Goal: Transaction & Acquisition: Purchase product/service

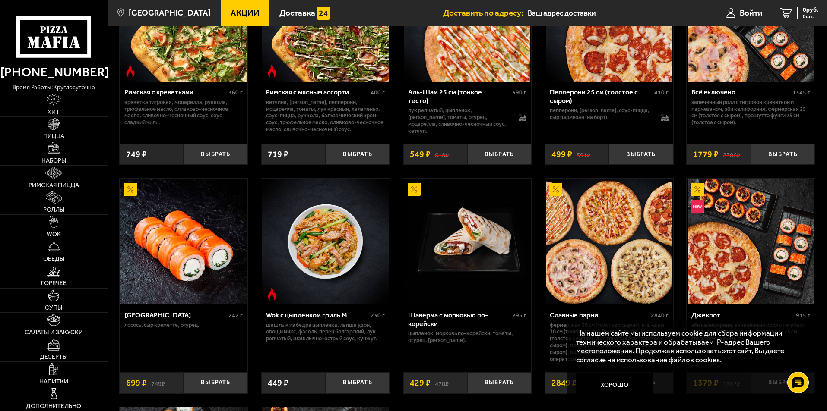
scroll to position [388, 0]
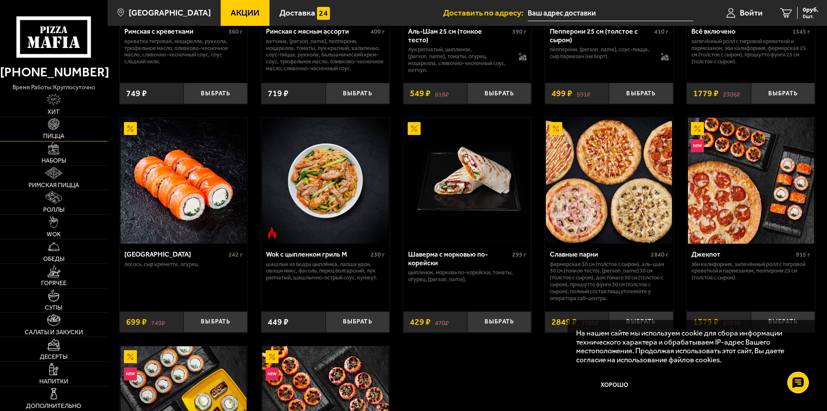
click at [53, 129] on img at bounding box center [54, 124] width 12 height 12
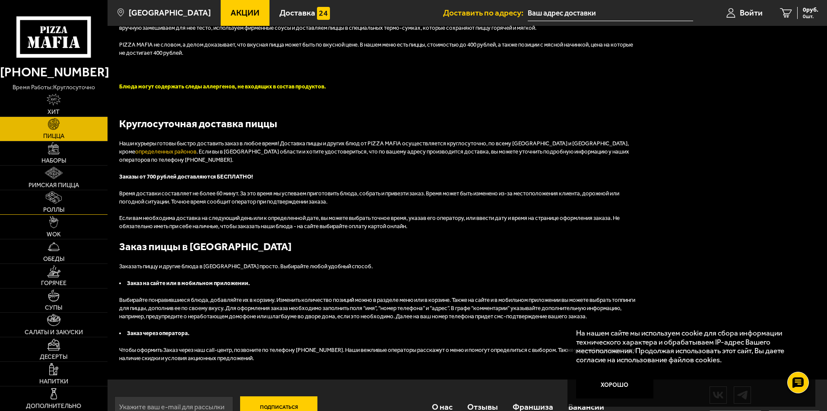
scroll to position [1911, 0]
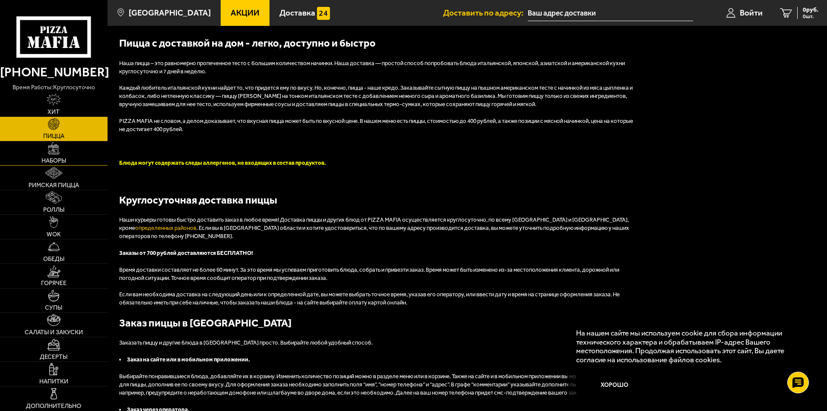
click at [49, 145] on img at bounding box center [54, 148] width 12 height 12
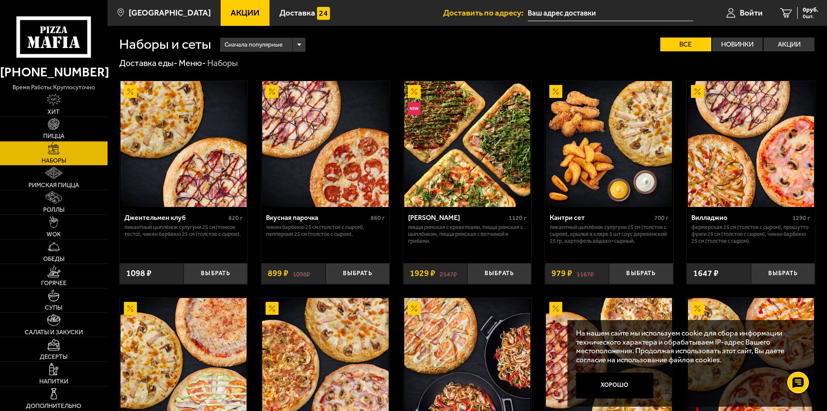
click at [275, 45] on span "Сначала популярные" at bounding box center [253, 45] width 58 height 16
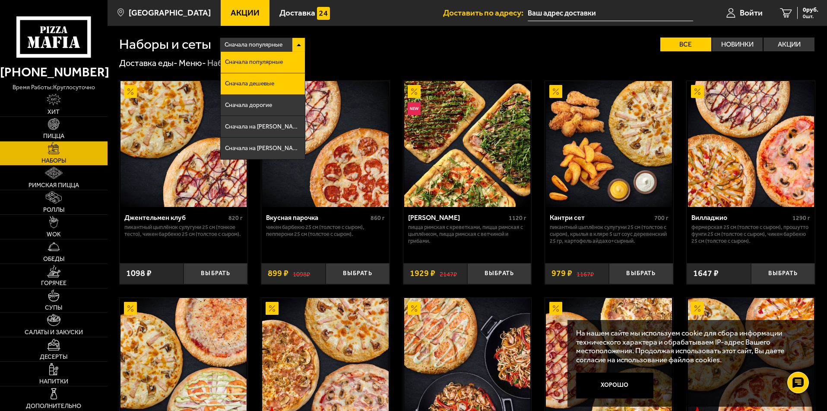
click at [272, 86] on span "Сначала дешевые" at bounding box center [249, 84] width 49 height 6
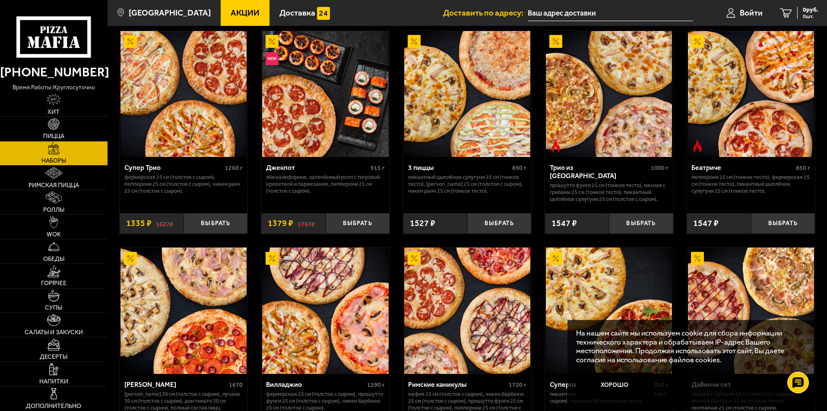
scroll to position [216, 0]
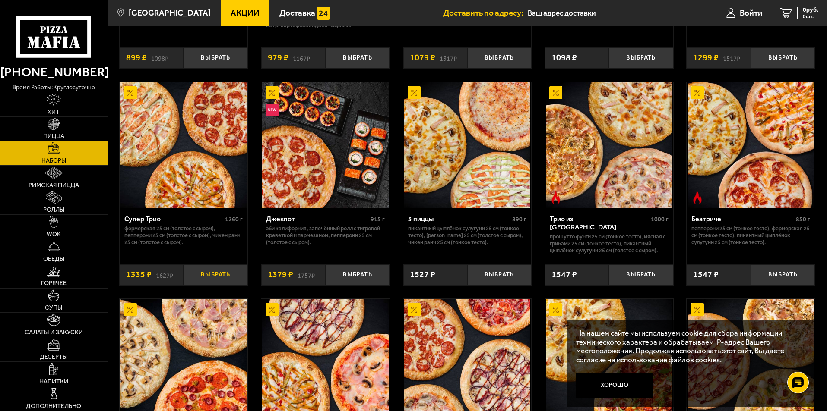
click at [215, 270] on button "Выбрать" at bounding box center [215, 275] width 64 height 21
click at [164, 202] on img at bounding box center [183, 145] width 126 height 126
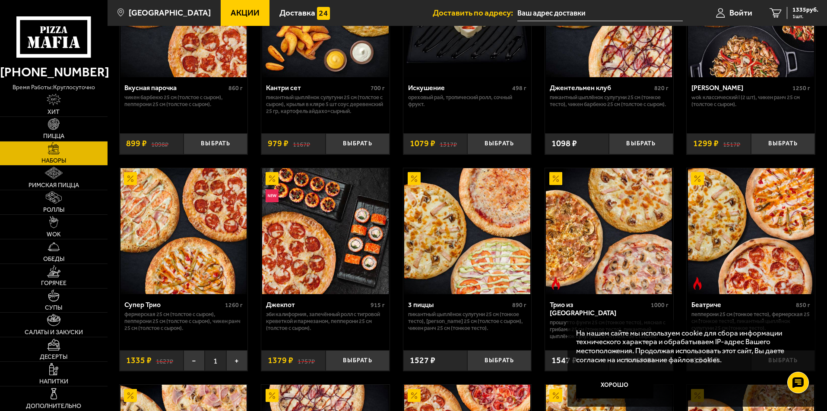
scroll to position [129, 0]
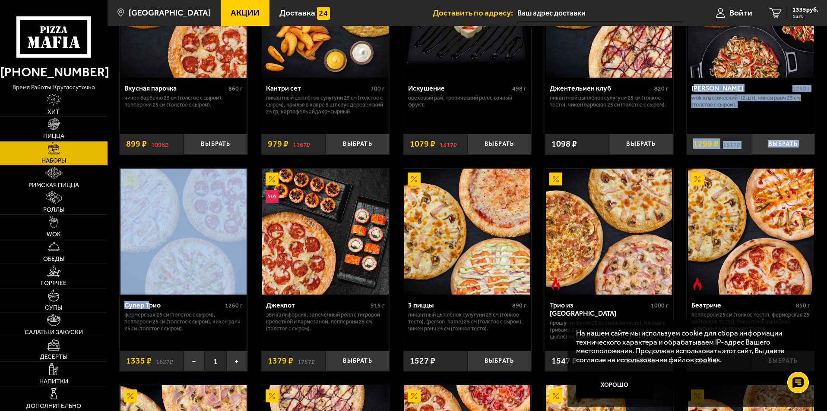
drag, startPoint x: 152, startPoint y: 308, endPoint x: 796, endPoint y: 60, distance: 690.7
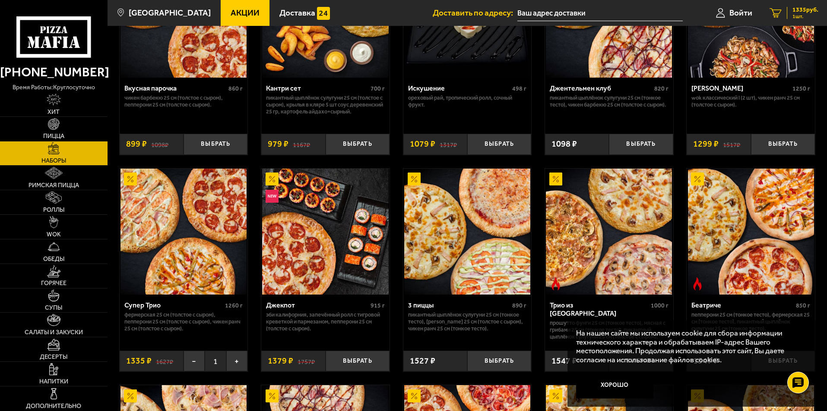
click at [793, 7] on span "1335 руб." at bounding box center [805, 10] width 26 height 6
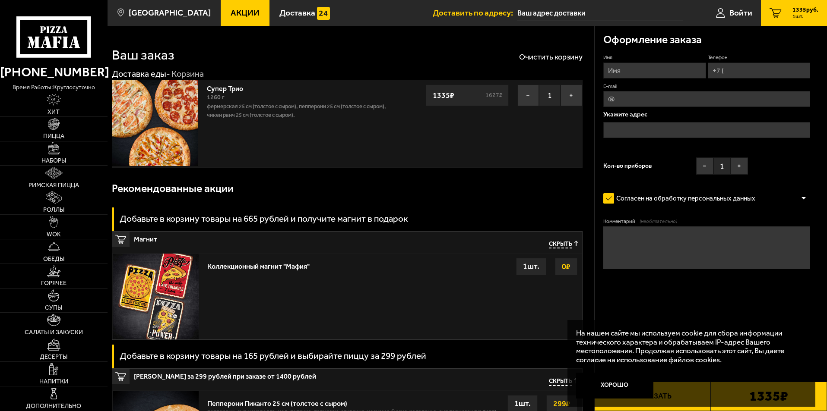
click at [686, 70] on input "Имя" at bounding box center [654, 71] width 102 height 16
type input "[PERSON_NAME]"
click at [734, 69] on input "Телефон" at bounding box center [758, 71] width 102 height 16
type input "[PHONE_NUMBER]"
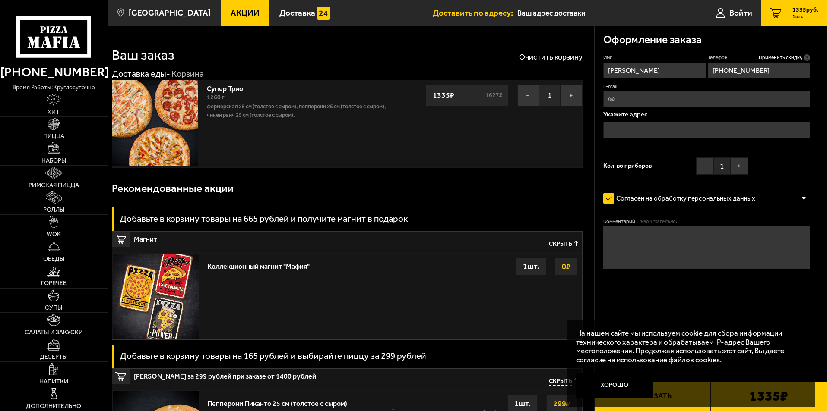
click at [644, 100] on input "E-mail" at bounding box center [706, 99] width 207 height 16
type input "[EMAIL_ADDRESS][DOMAIN_NAME]"
click at [661, 124] on input "text" at bounding box center [706, 130] width 207 height 16
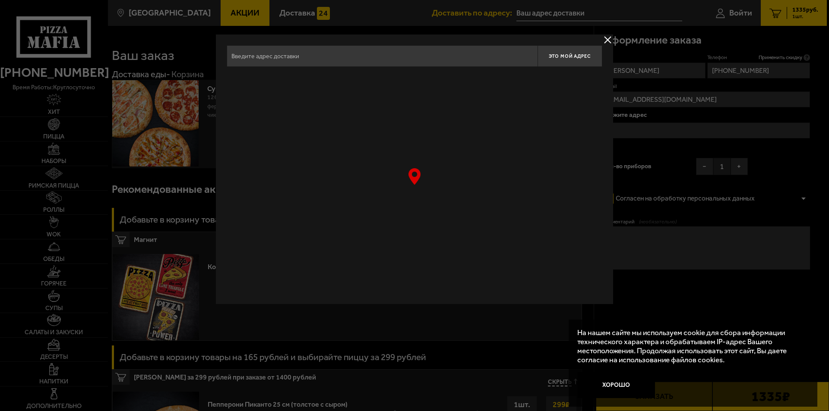
click at [661, 126] on div at bounding box center [414, 205] width 829 height 411
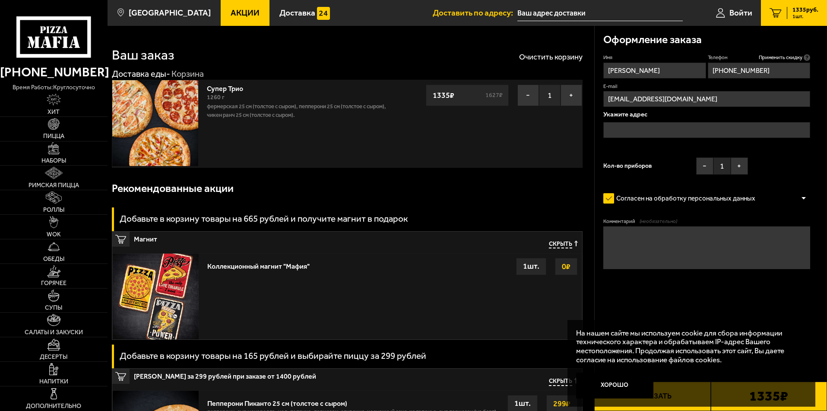
click at [660, 129] on input "text" at bounding box center [706, 130] width 207 height 16
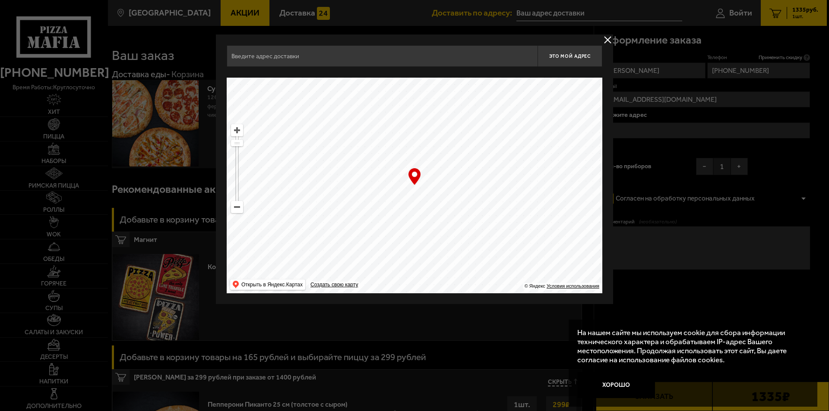
click at [320, 58] on input "text" at bounding box center [382, 56] width 311 height 22
drag, startPoint x: 320, startPoint y: 58, endPoint x: 168, endPoint y: 57, distance: 151.5
click at [169, 57] on main "Санкт-Петербург Все Акции Доставка Личный кабинет Акции Доставка Доставить по а…" at bounding box center [466, 412] width 719 height 824
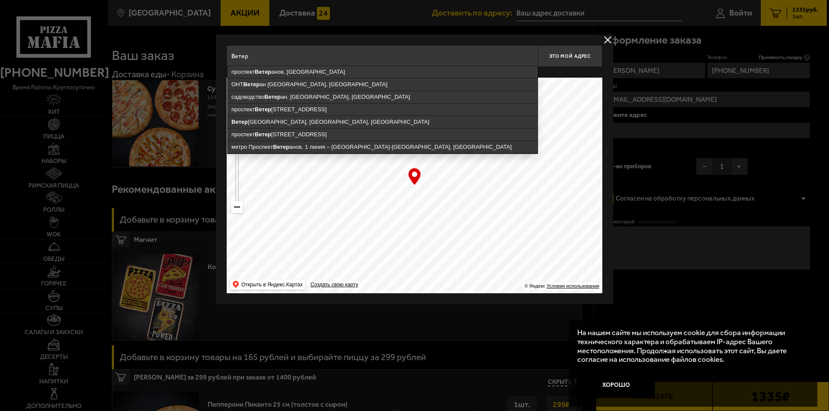
drag, startPoint x: 276, startPoint y: 58, endPoint x: 213, endPoint y: 56, distance: 63.0
click at [213, 56] on main "Санкт-Петербург Все Акции Доставка Личный кабинет Акции Доставка Доставить по а…" at bounding box center [466, 412] width 719 height 824
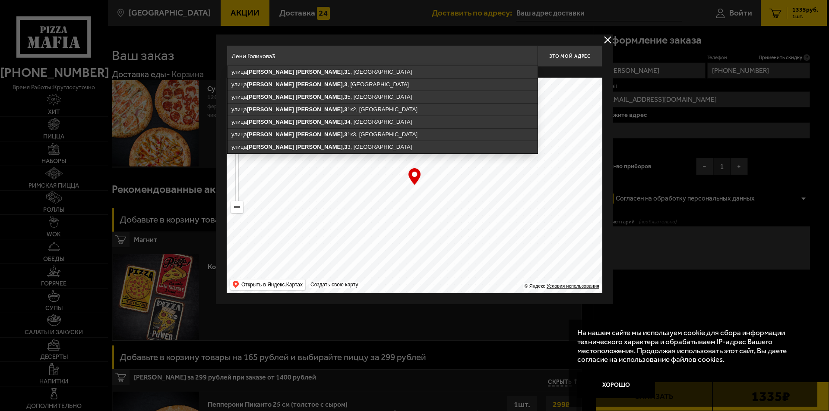
click at [270, 55] on input "Лени Голикова3" at bounding box center [382, 56] width 311 height 22
click at [271, 55] on input "Лени Голикова3" at bounding box center [382, 56] width 311 height 22
click at [283, 56] on input "[PERSON_NAME] 3" at bounding box center [382, 56] width 311 height 22
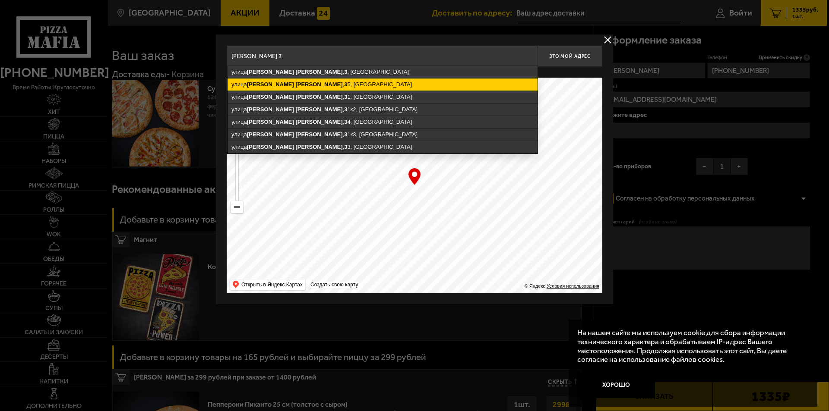
click at [313, 86] on ymaps "[STREET_ADDRESS][PERSON_NAME]" at bounding box center [382, 85] width 310 height 12
type input "[STREET_ADDRESS][PERSON_NAME]"
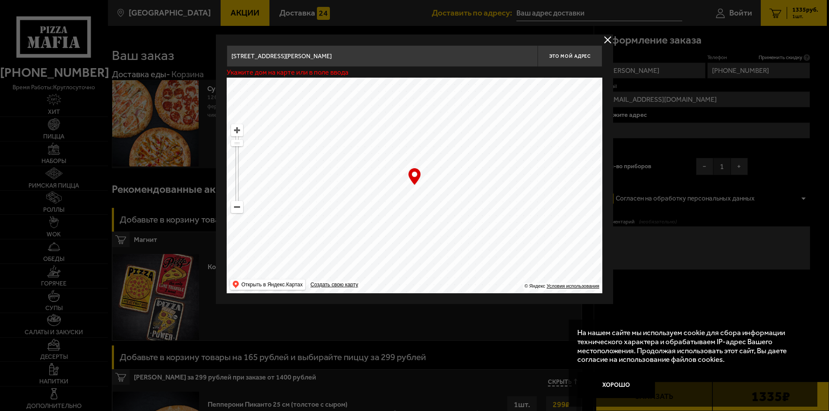
type input "[STREET_ADDRESS][PERSON_NAME]"
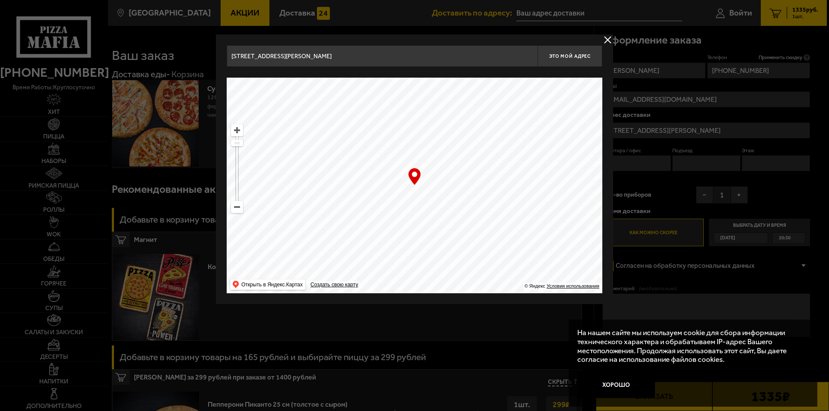
click at [367, 60] on input "[STREET_ADDRESS][PERSON_NAME]" at bounding box center [382, 56] width 311 height 22
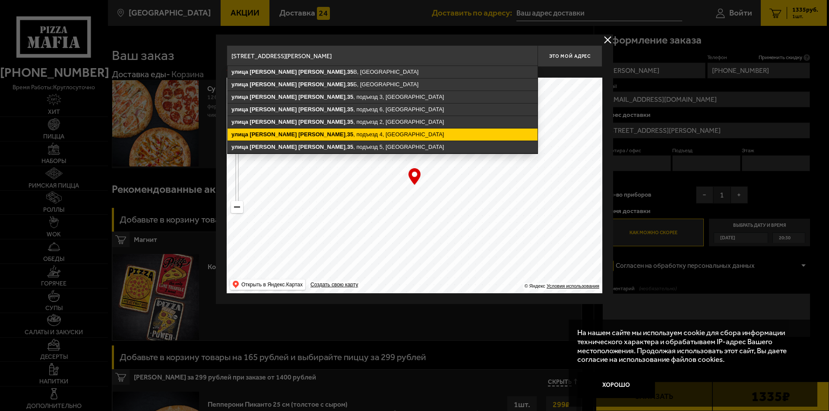
click at [341, 133] on ymaps "[STREET_ADDRESS][PERSON_NAME]" at bounding box center [382, 135] width 310 height 12
type input "[STREET_ADDRESS][PERSON_NAME]"
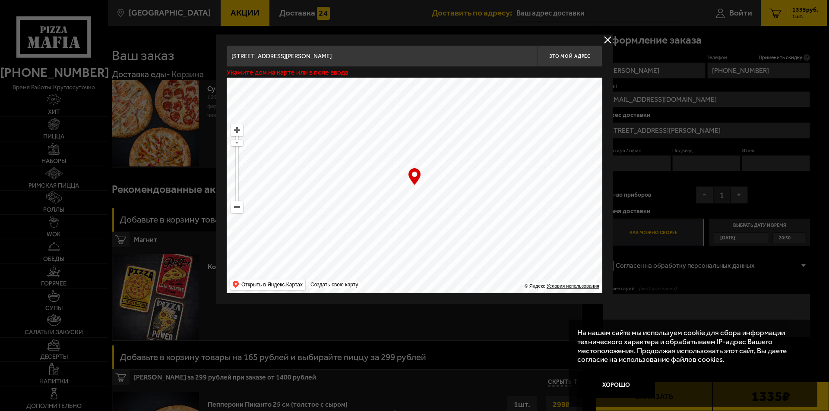
type input "[STREET_ADDRESS][PERSON_NAME]"
click at [387, 59] on input "[STREET_ADDRESS][PERSON_NAME]" at bounding box center [382, 56] width 311 height 22
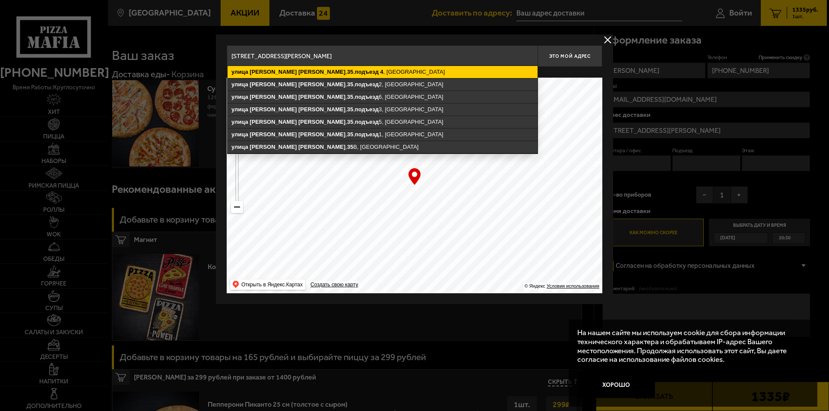
type input "[STREET_ADDRESS][PERSON_NAME]"
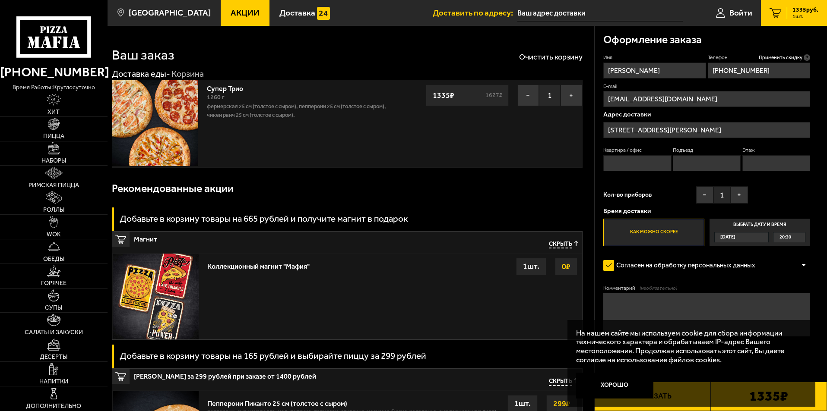
click at [640, 161] on input "Квартира / офис" at bounding box center [637, 163] width 68 height 16
type input "122"
click at [702, 163] on input "Подъезд" at bounding box center [706, 163] width 68 height 16
type input "4"
click at [723, 129] on input "[STREET_ADDRESS][PERSON_NAME]" at bounding box center [706, 130] width 207 height 16
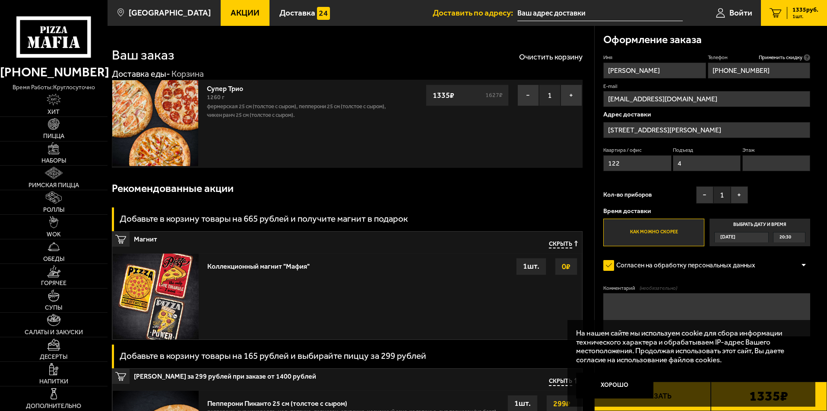
click at [761, 166] on input "Этаж" at bounding box center [776, 163] width 68 height 16
type input "5"
click at [737, 192] on button "+" at bounding box center [738, 194] width 17 height 17
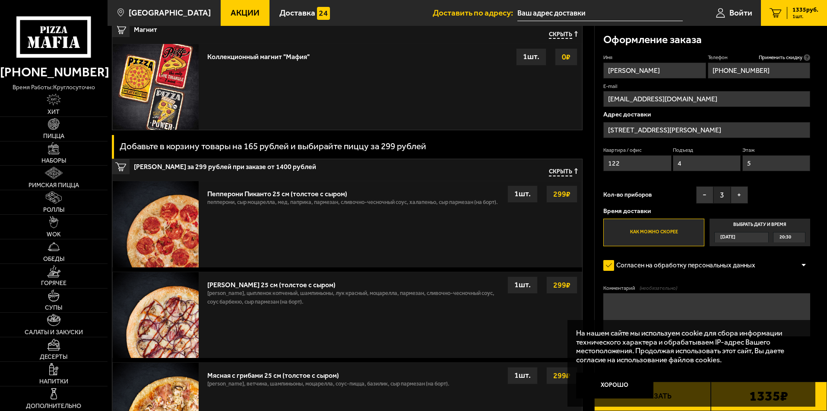
scroll to position [259, 0]
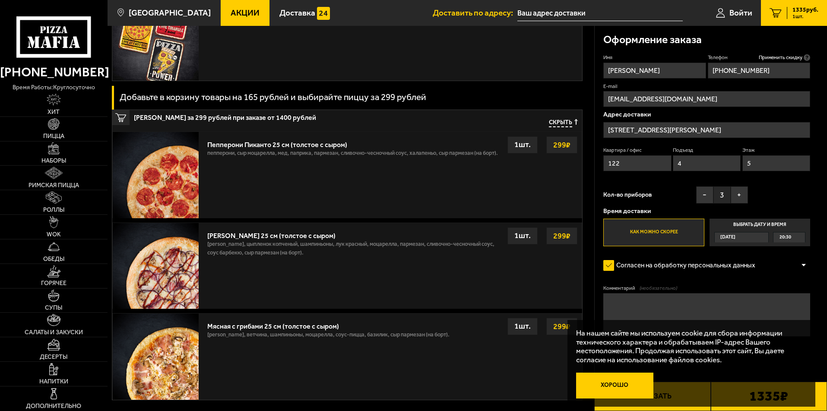
click at [625, 391] on button "Хорошо" at bounding box center [615, 386] width 78 height 26
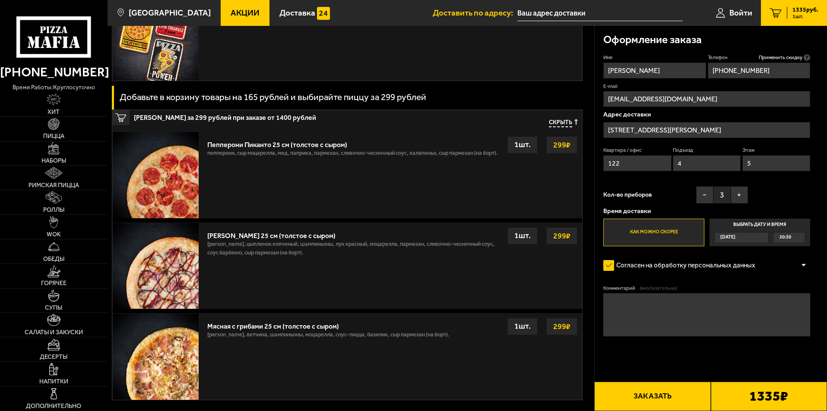
scroll to position [345, 0]
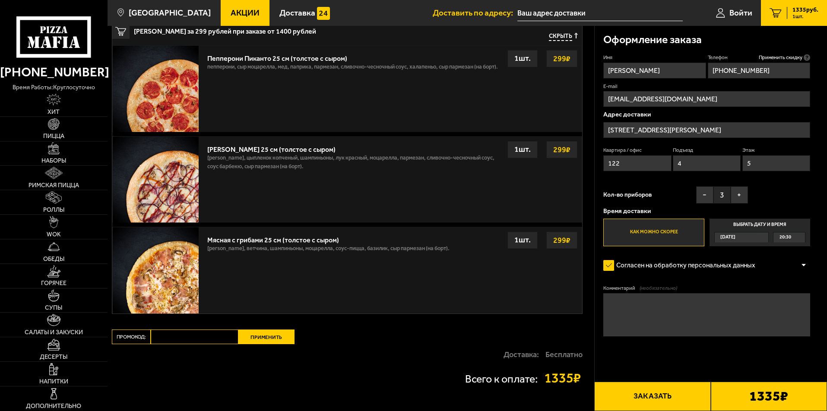
drag, startPoint x: 664, startPoint y: 395, endPoint x: 436, endPoint y: 316, distance: 241.2
click at [438, 322] on section "Ваш заказ Очистить корзину Доставка еды - Корзина Супер Трио 1260 г Фермерская …" at bounding box center [466, 52] width 719 height 742
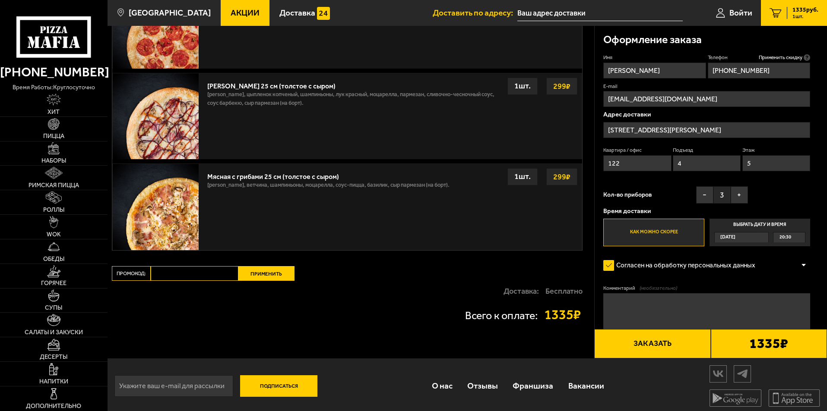
scroll to position [413, 0]
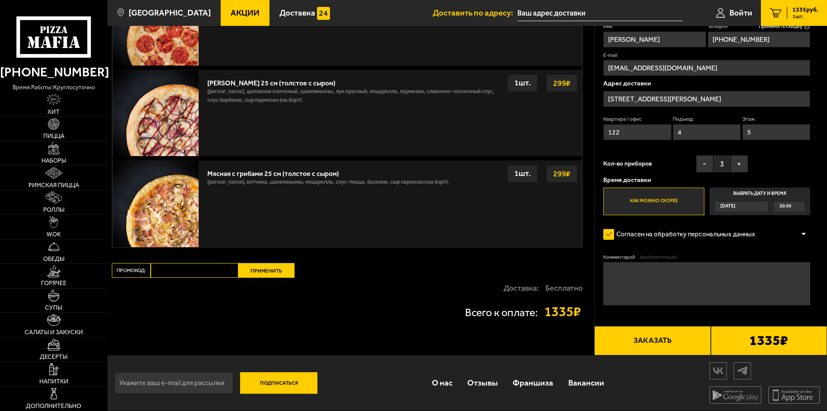
click at [756, 202] on div "[DATE]" at bounding box center [736, 207] width 45 height 10
click at [0, 0] on input "Выбрать дату и время [DATE] 20:30" at bounding box center [0, 0] width 0 height 0
click at [750, 205] on div "[DATE]" at bounding box center [736, 207] width 45 height 10
click at [0, 0] on input "Выбрать дату и время [DATE] 20:30" at bounding box center [0, 0] width 0 height 0
click at [735, 205] on span "[DATE]" at bounding box center [727, 207] width 15 height 10
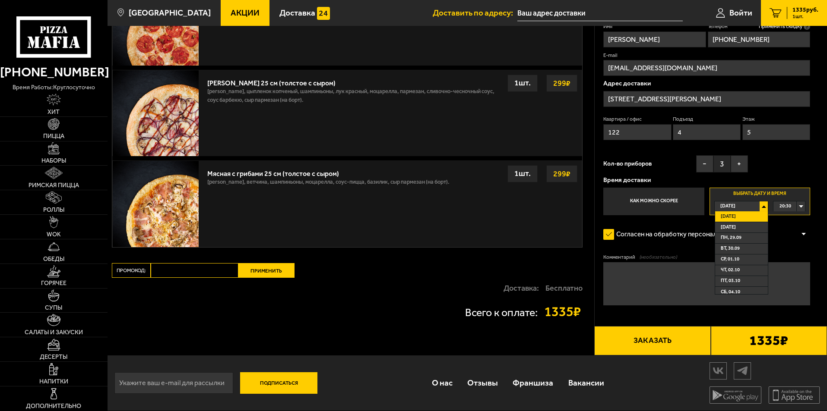
click at [789, 205] on span "20:30" at bounding box center [785, 207] width 12 height 10
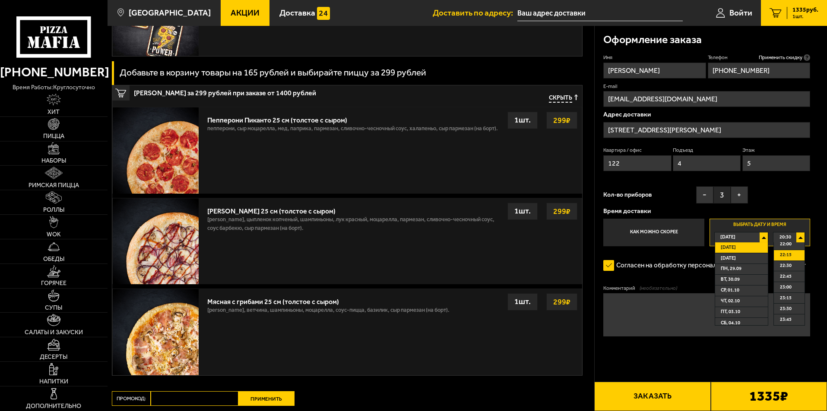
scroll to position [0, 0]
click at [731, 237] on span "[DATE]" at bounding box center [727, 238] width 15 height 10
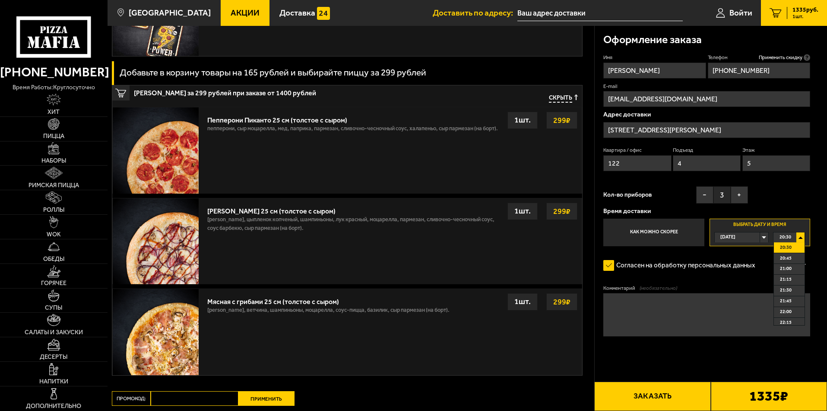
click at [660, 227] on label "Как можно скорее" at bounding box center [653, 233] width 101 height 28
click at [0, 0] on input "Как можно скорее" at bounding box center [0, 0] width 0 height 0
click at [714, 213] on p "Время доставки" at bounding box center [706, 211] width 207 height 6
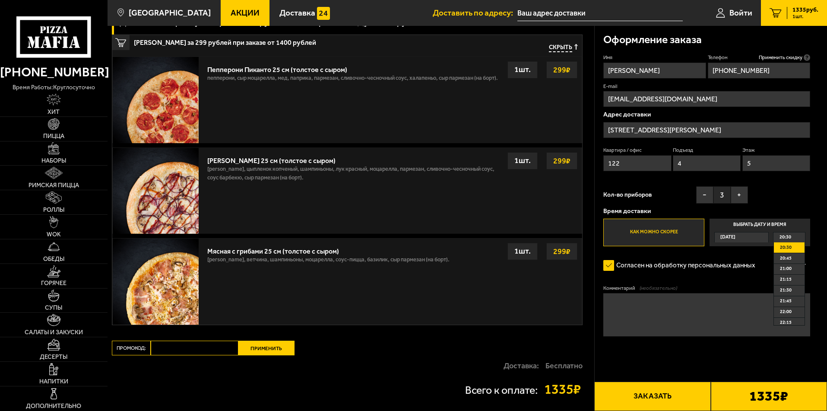
scroll to position [413, 0]
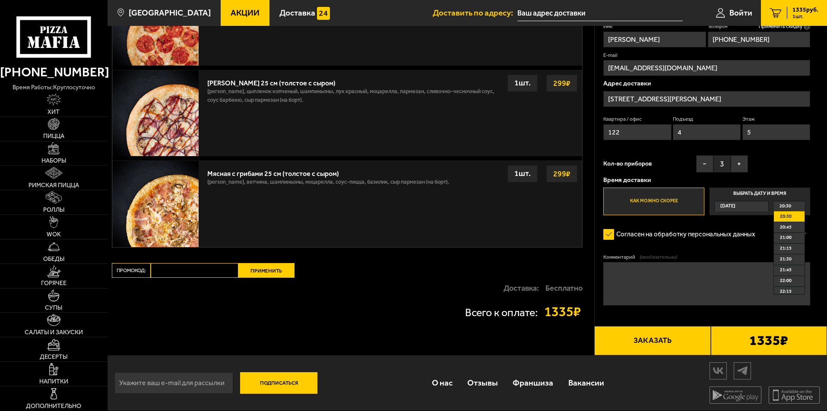
click at [660, 344] on button "Заказать" at bounding box center [652, 340] width 116 height 29
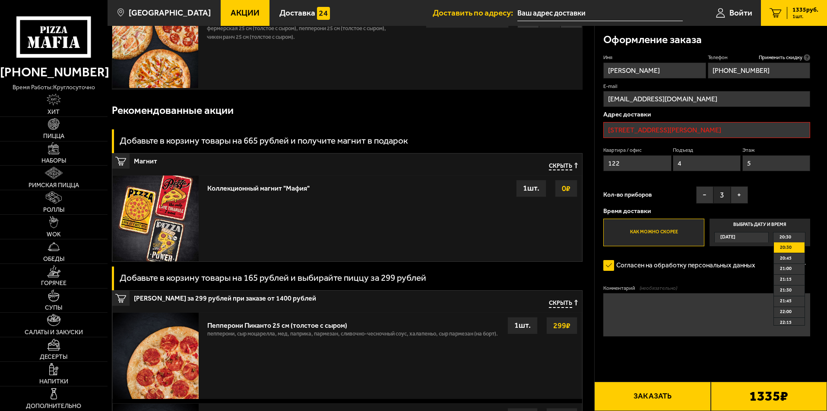
scroll to position [73, 0]
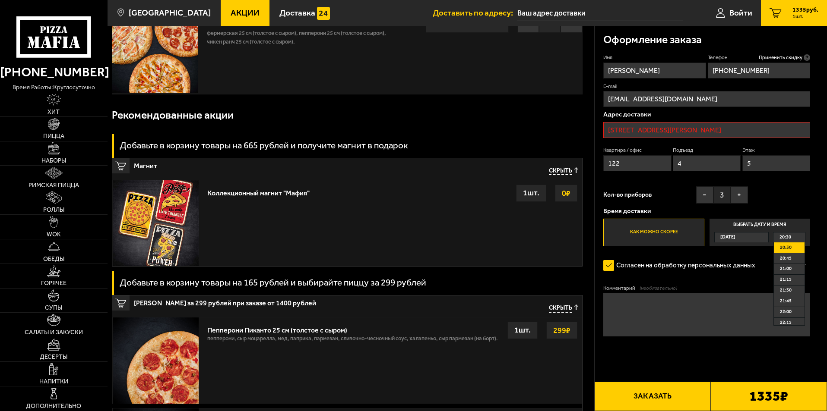
click at [605, 131] on input "[STREET_ADDRESS][PERSON_NAME]" at bounding box center [706, 130] width 207 height 16
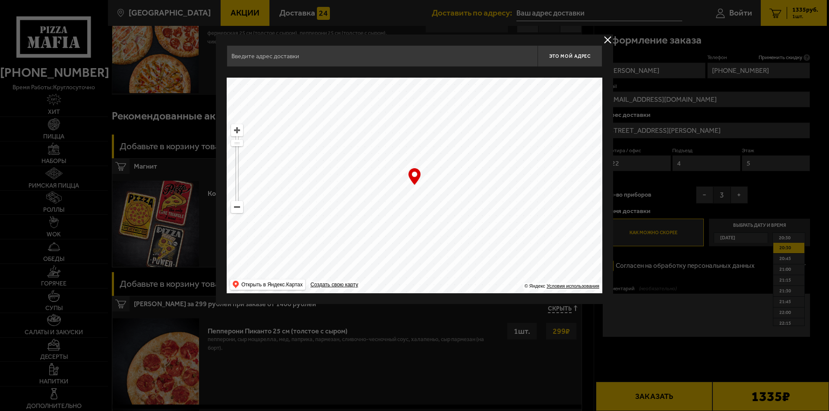
click at [322, 59] on input "text" at bounding box center [382, 56] width 311 height 22
type input "СП"
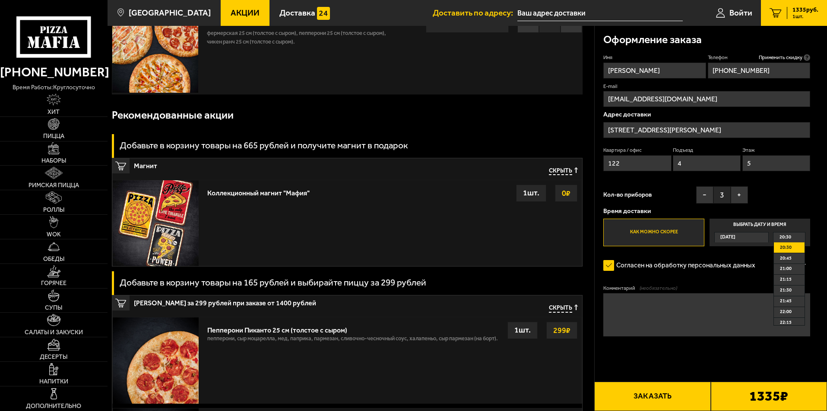
click at [722, 126] on input "[STREET_ADDRESS][PERSON_NAME]" at bounding box center [706, 130] width 207 height 16
click at [687, 392] on button "Заказать" at bounding box center [652, 396] width 116 height 29
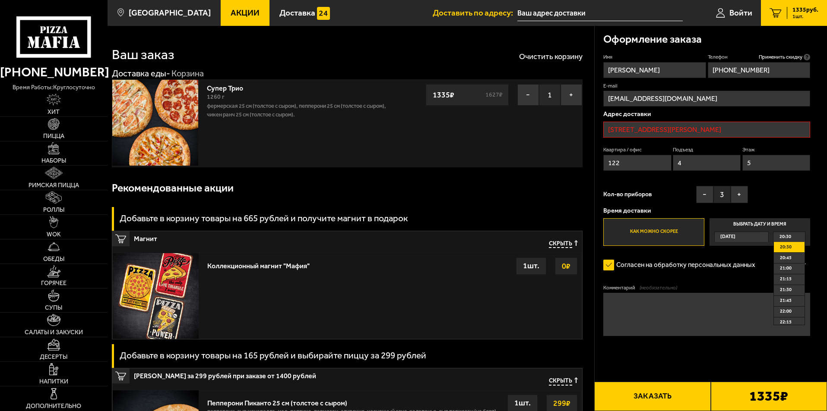
scroll to position [0, 0]
click at [696, 125] on input "[STREET_ADDRESS][PERSON_NAME]" at bounding box center [706, 130] width 207 height 16
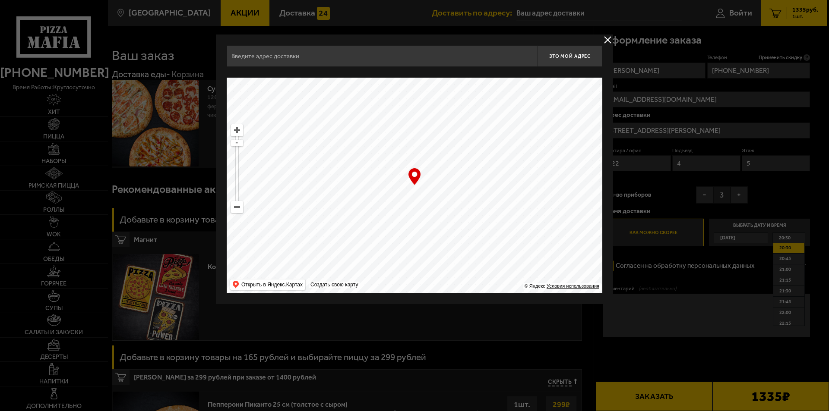
click at [354, 54] on input "text" at bounding box center [382, 56] width 311 height 22
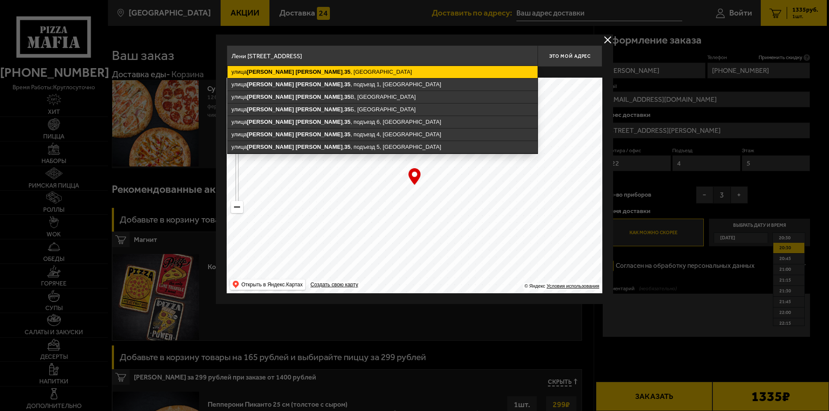
click at [325, 73] on ymaps "[STREET_ADDRESS][PERSON_NAME]" at bounding box center [382, 72] width 310 height 12
type input "[STREET_ADDRESS][PERSON_NAME]"
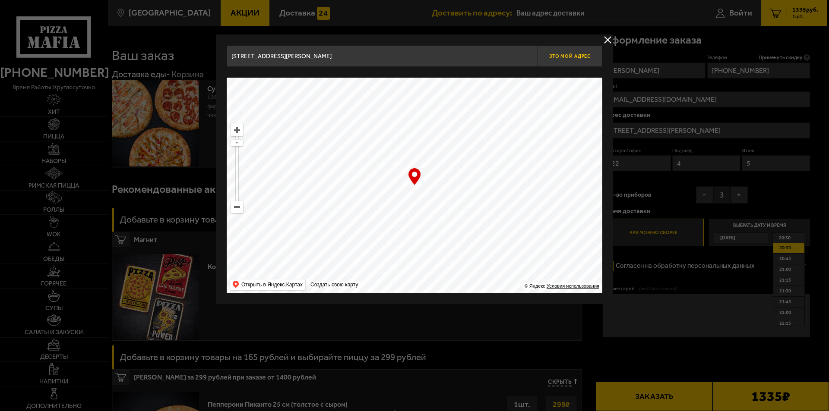
click at [578, 54] on span "Это мой адрес" at bounding box center [569, 57] width 41 height 6
type input "[STREET_ADDRESS][PERSON_NAME]"
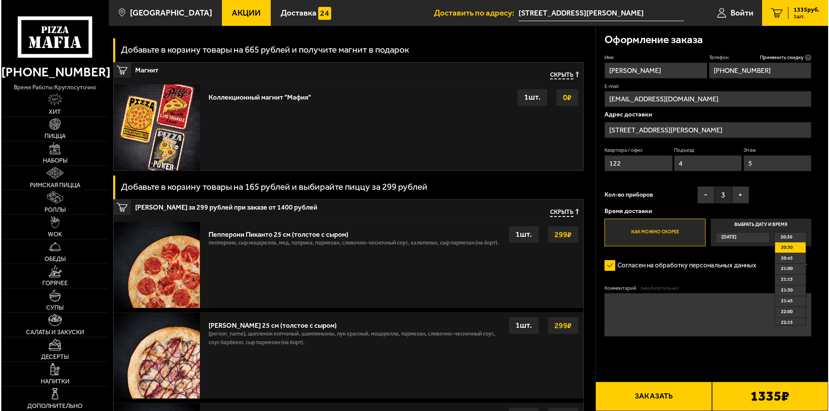
scroll to position [259, 0]
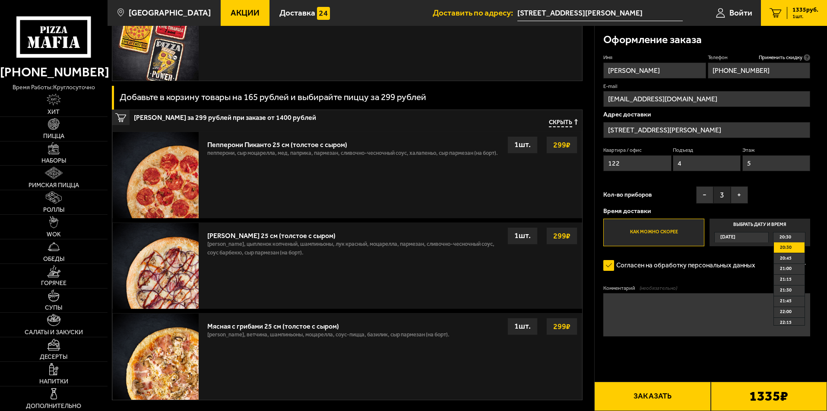
click at [666, 404] on button "Заказать" at bounding box center [652, 396] width 116 height 29
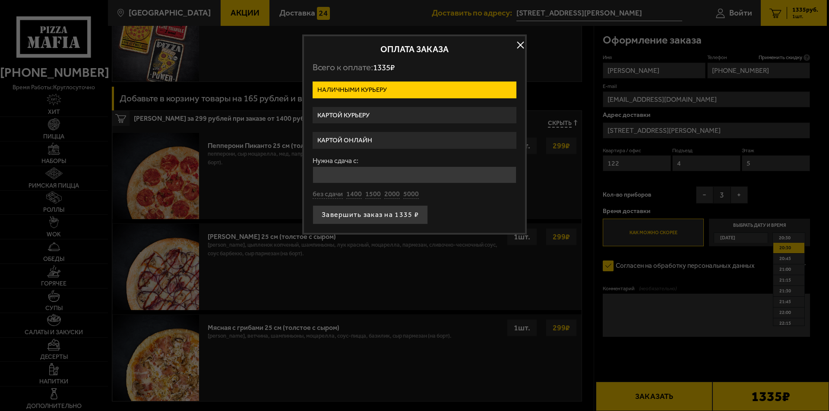
click at [355, 118] on label "Картой курьеру" at bounding box center [415, 115] width 204 height 17
click at [0, 0] on input "Картой курьеру" at bounding box center [0, 0] width 0 height 0
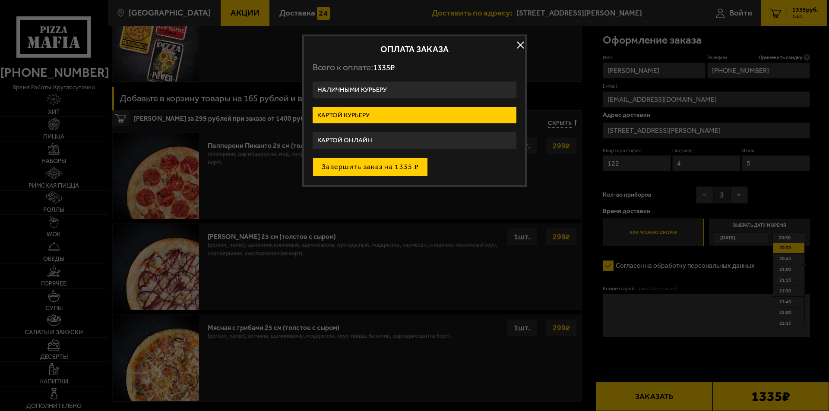
click at [398, 168] on button "Завершить заказ на 1335 ₽" at bounding box center [370, 167] width 115 height 19
